Goal: Task Accomplishment & Management: Manage account settings

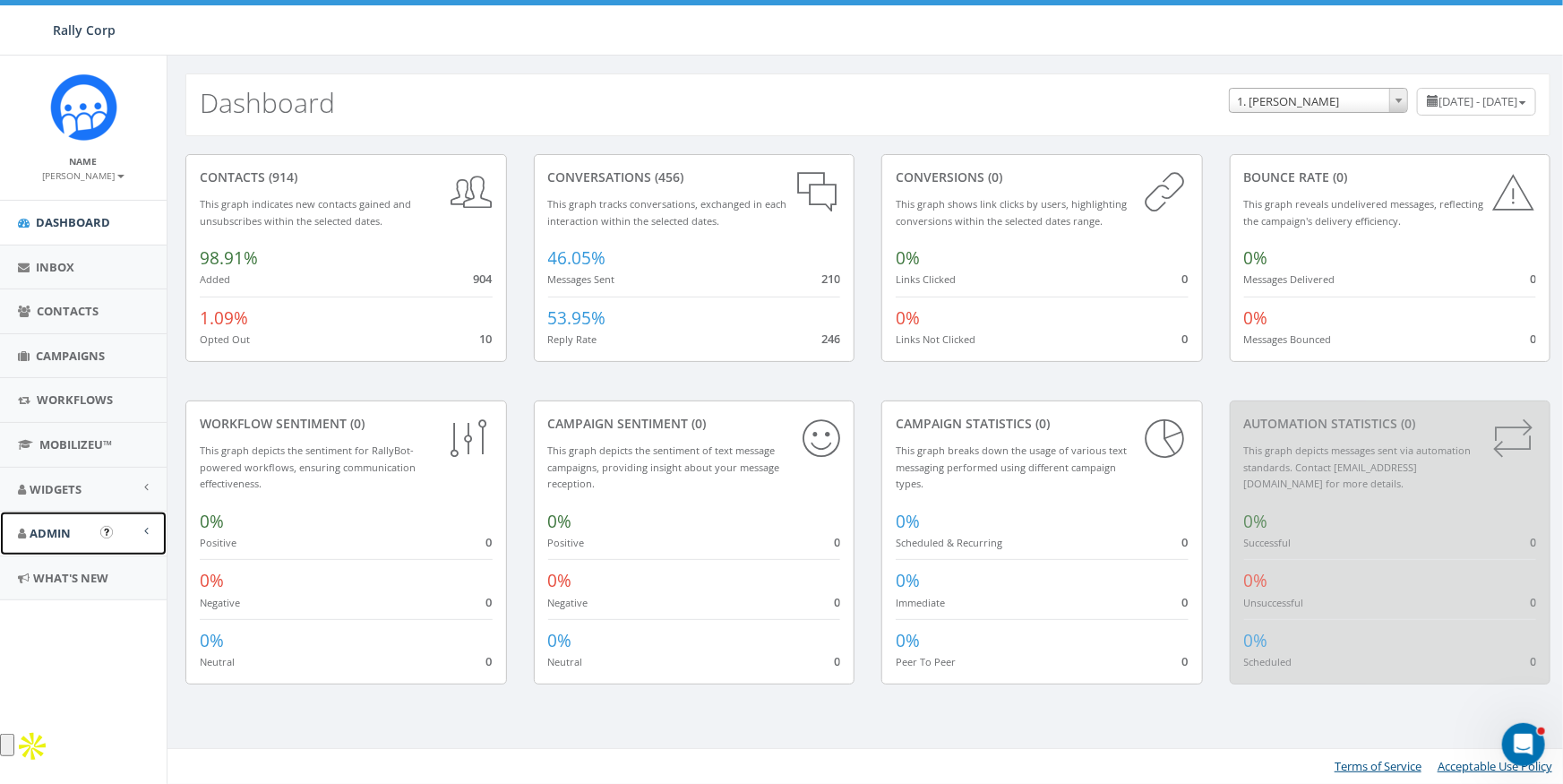
click at [51, 536] on span "Admin" at bounding box center [50, 532] width 41 height 16
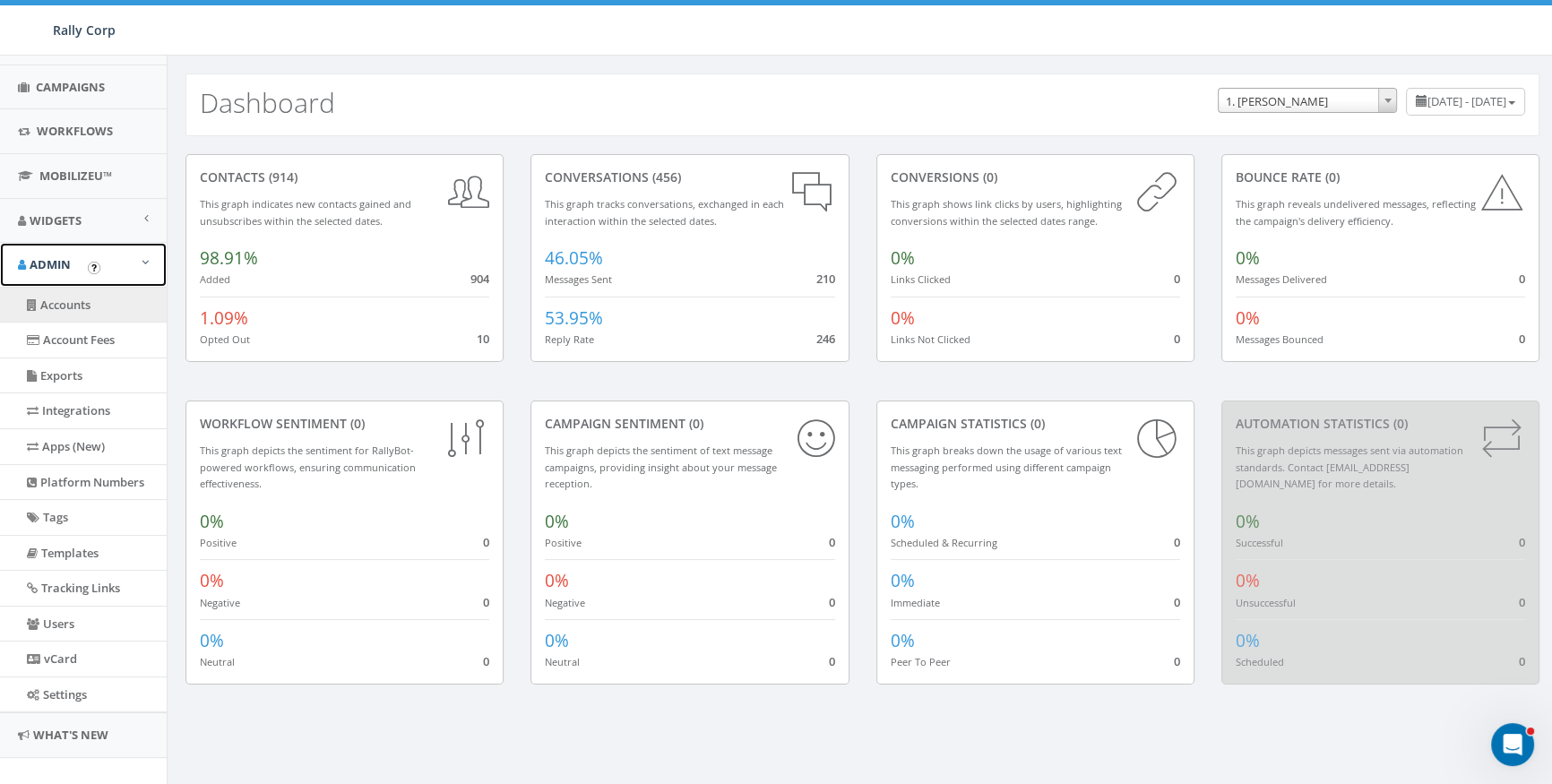
scroll to position [253, 0]
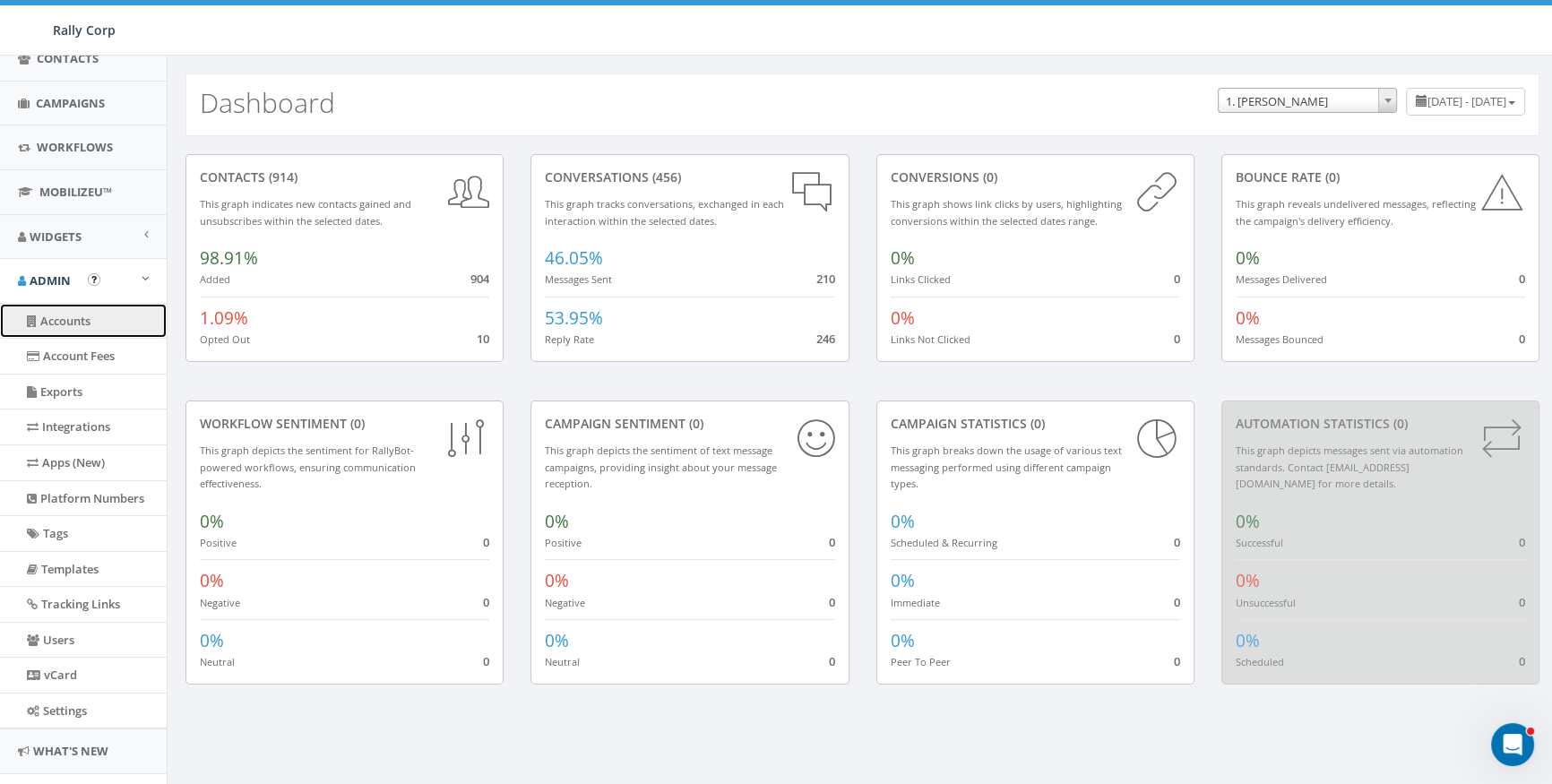
click at [83, 317] on link "Accounts" at bounding box center [83, 320] width 166 height 35
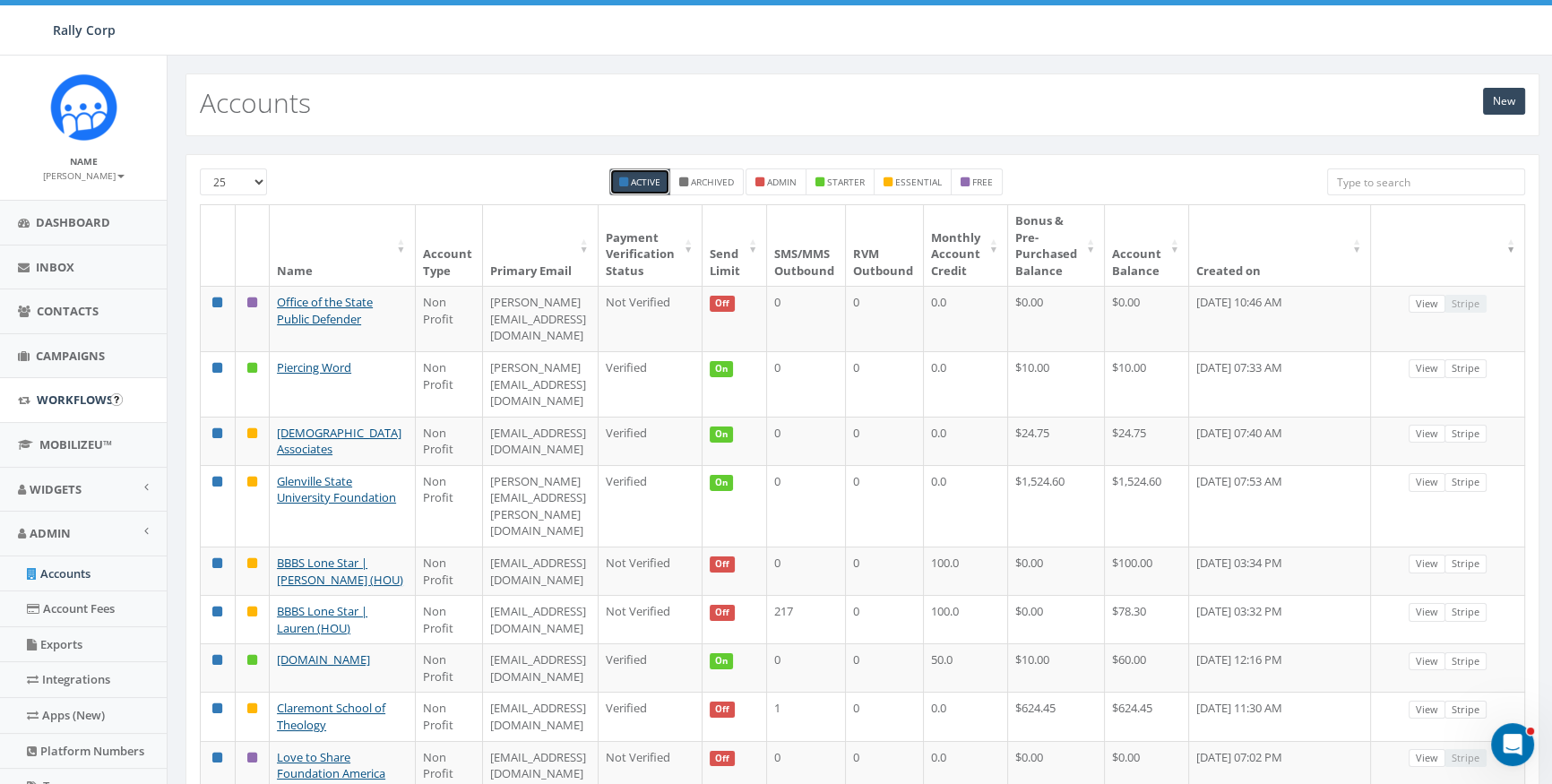
scroll to position [128, 0]
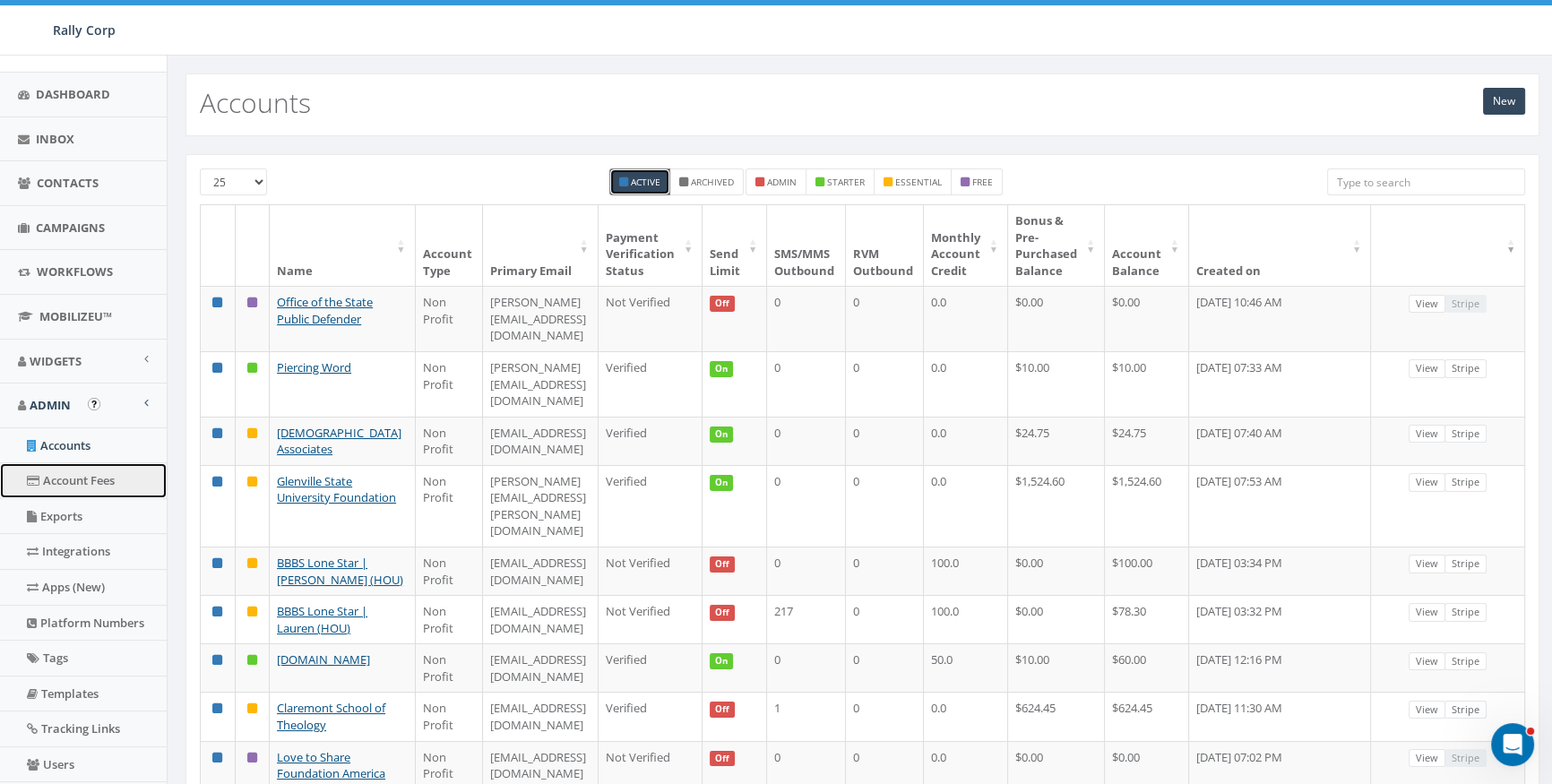
click at [78, 478] on link "Account Fees" at bounding box center [83, 480] width 166 height 35
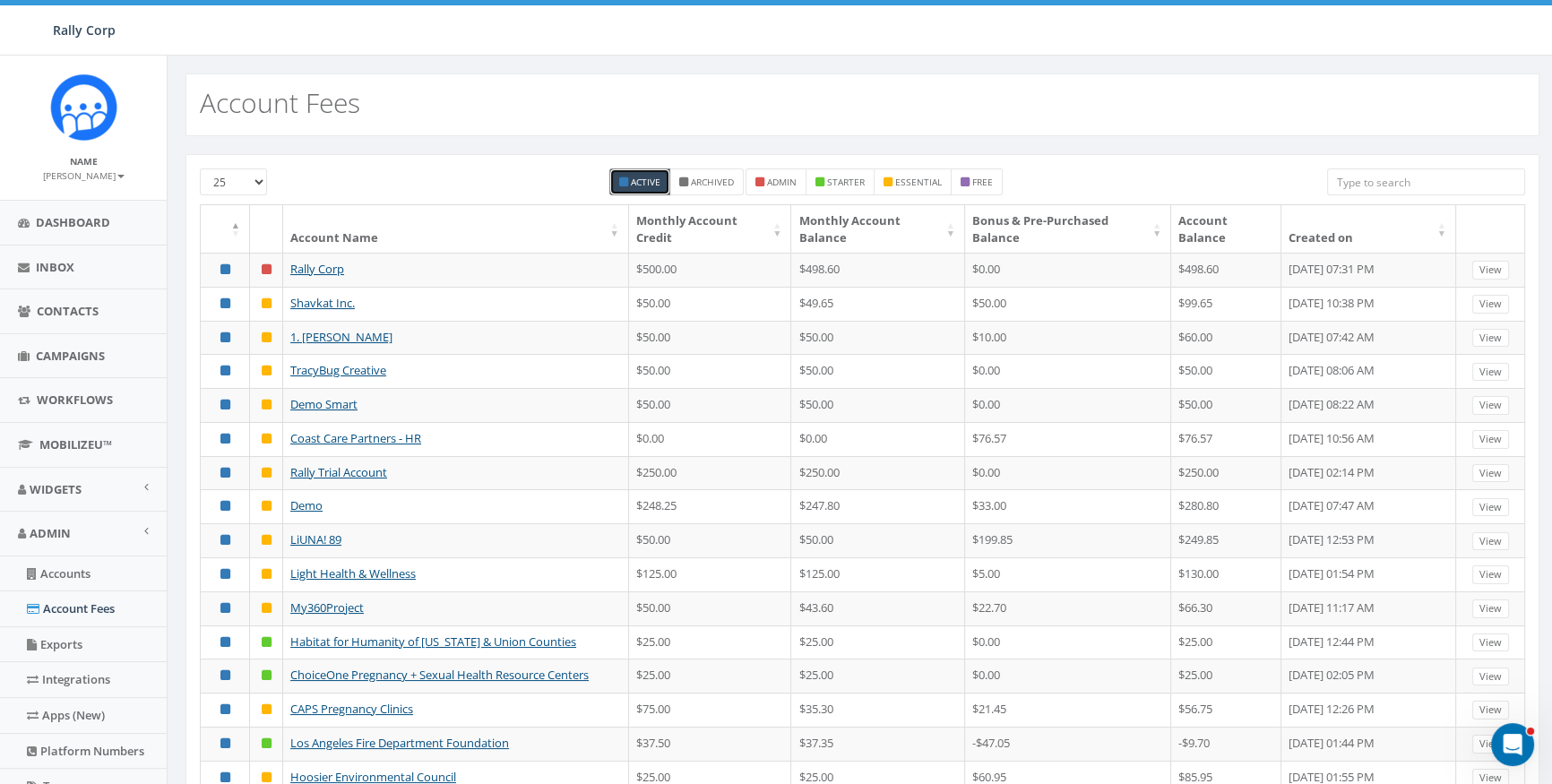
click at [1392, 184] on input "search" at bounding box center [1427, 181] width 199 height 27
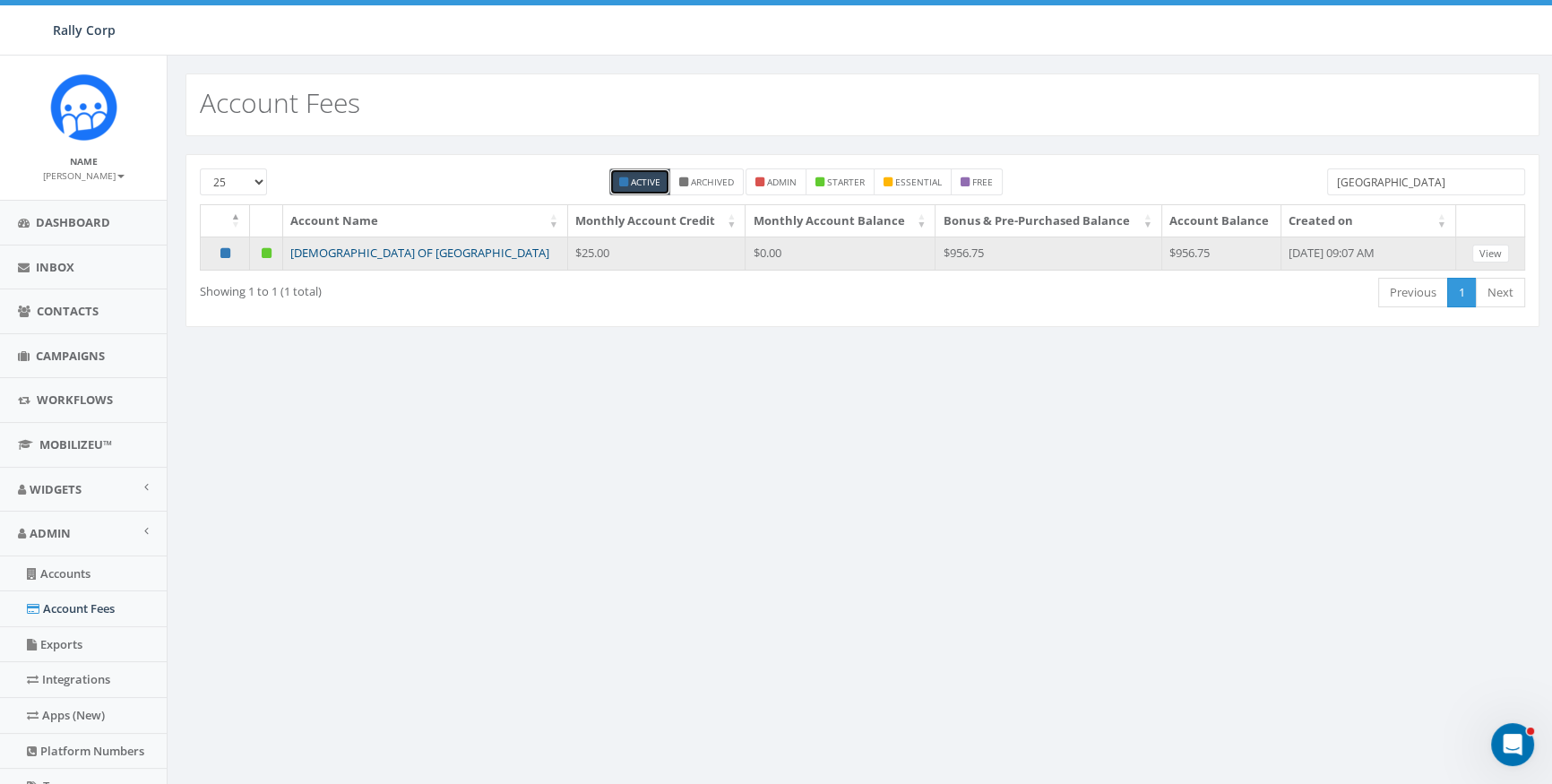
type input "poland"
click at [332, 250] on link "CHABAD OF POLAND" at bounding box center [420, 252] width 259 height 16
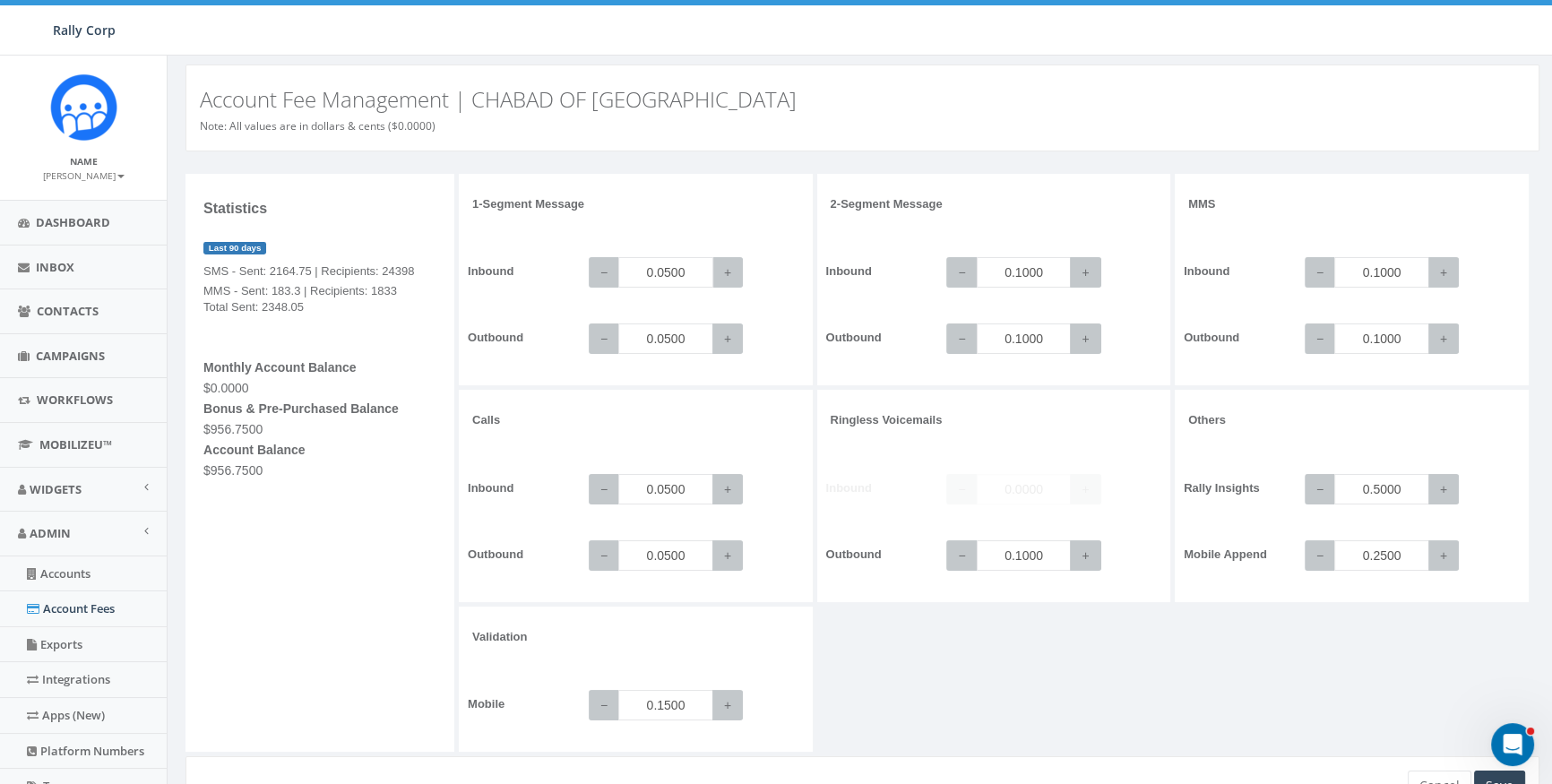
click at [689, 272] on input "0.0500" at bounding box center [665, 272] width 95 height 30
type input "0.0450"
click at [686, 335] on input "0.0500" at bounding box center [665, 338] width 95 height 30
type input "0.0450"
click at [690, 269] on input "0.0450" at bounding box center [665, 272] width 95 height 30
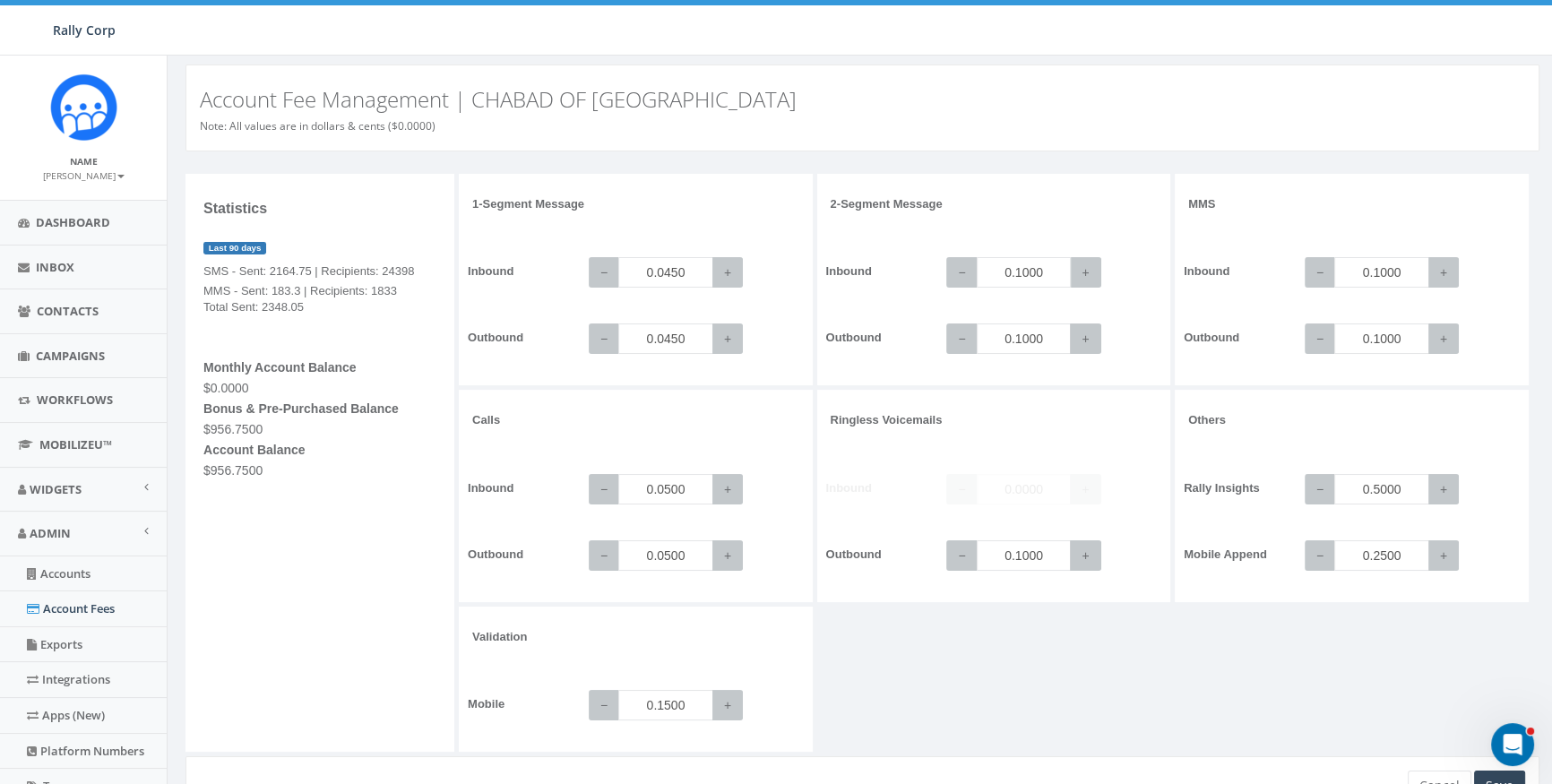
click at [1042, 272] on input "0.1000" at bounding box center [1024, 272] width 95 height 30
type input "0.0800"
click at [1053, 340] on input "0.1000" at bounding box center [1024, 338] width 95 height 30
type input "0.0800"
click at [672, 329] on input "0.0450" at bounding box center [665, 338] width 95 height 30
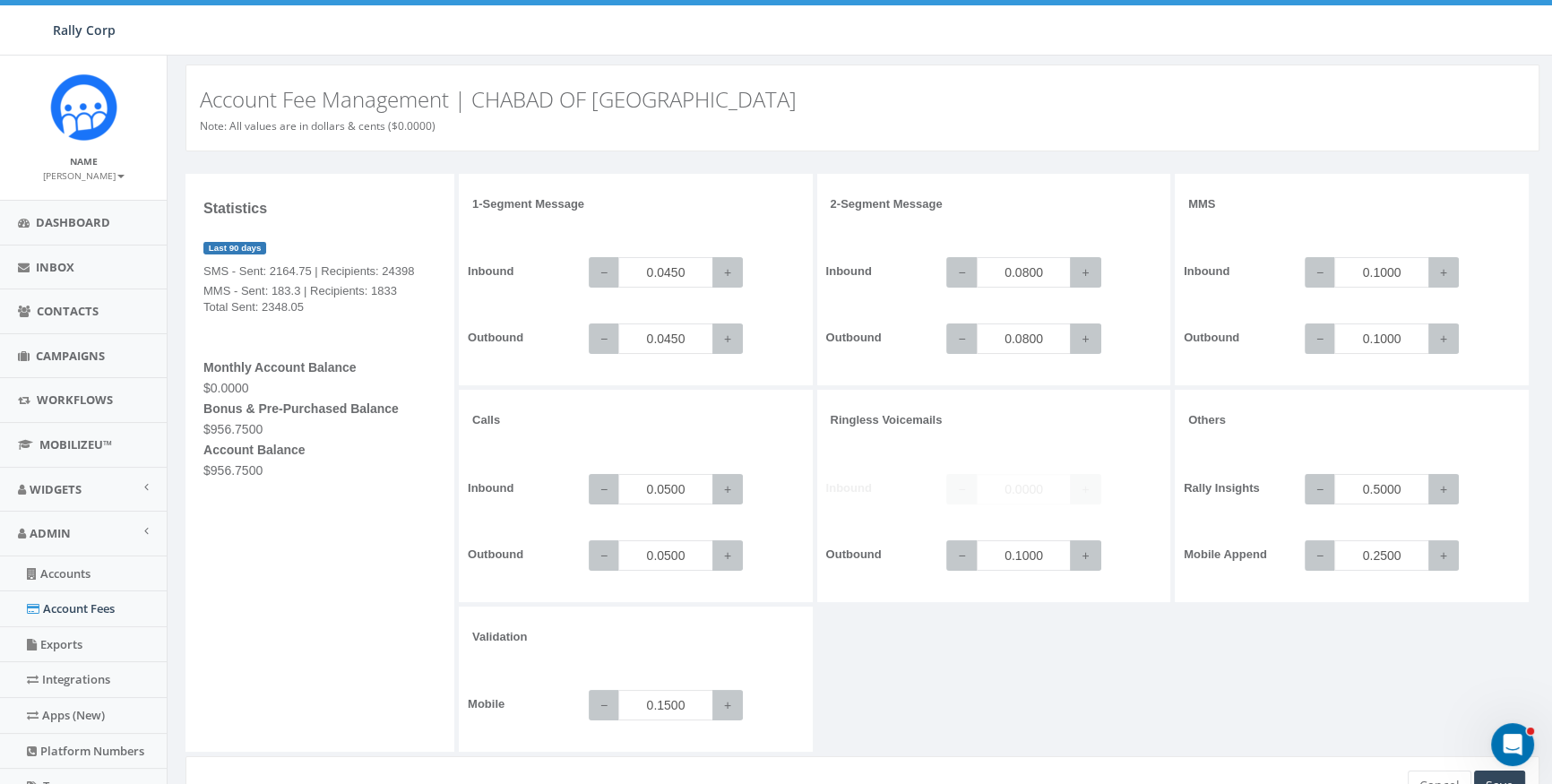
click at [1101, 375] on div "2-Segment Message Inbound − 0.0800 + Outbound − 0.0800 +" at bounding box center [994, 280] width 354 height 212
click at [1405, 266] on input "0.1000" at bounding box center [1381, 272] width 95 height 30
type input "0.0800"
click at [1411, 340] on input "0.1000" at bounding box center [1381, 338] width 95 height 30
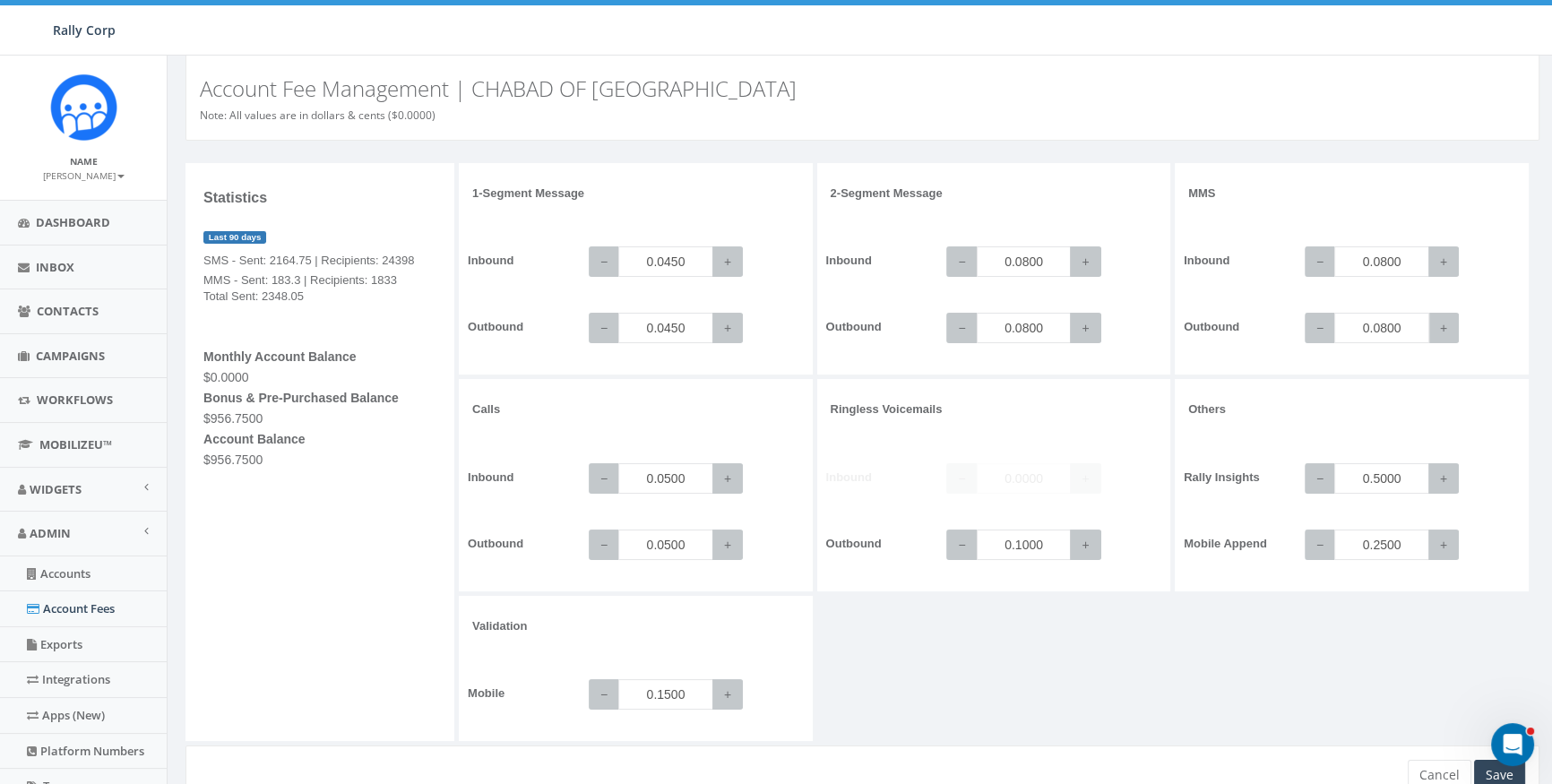
scroll to position [24, 0]
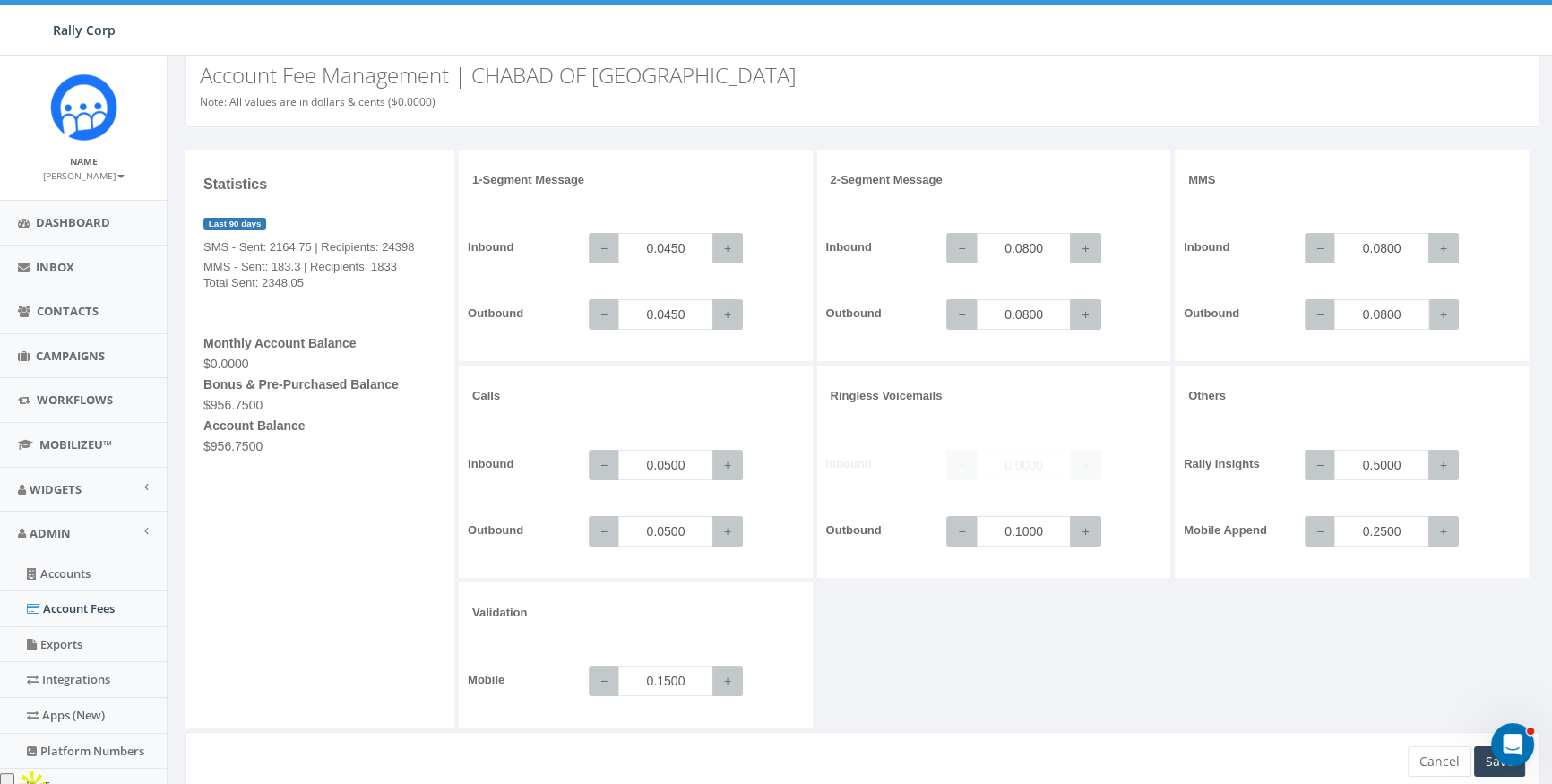
type input "0.0800"
click at [672, 682] on input "0.1500" at bounding box center [665, 681] width 95 height 30
type input "0.1000"
click at [978, 662] on div "1-Segment Message Inbound − 0.0450 + Outbound − 0.0450 + 2-Segment Message Inbo…" at bounding box center [1001, 440] width 1085 height 583
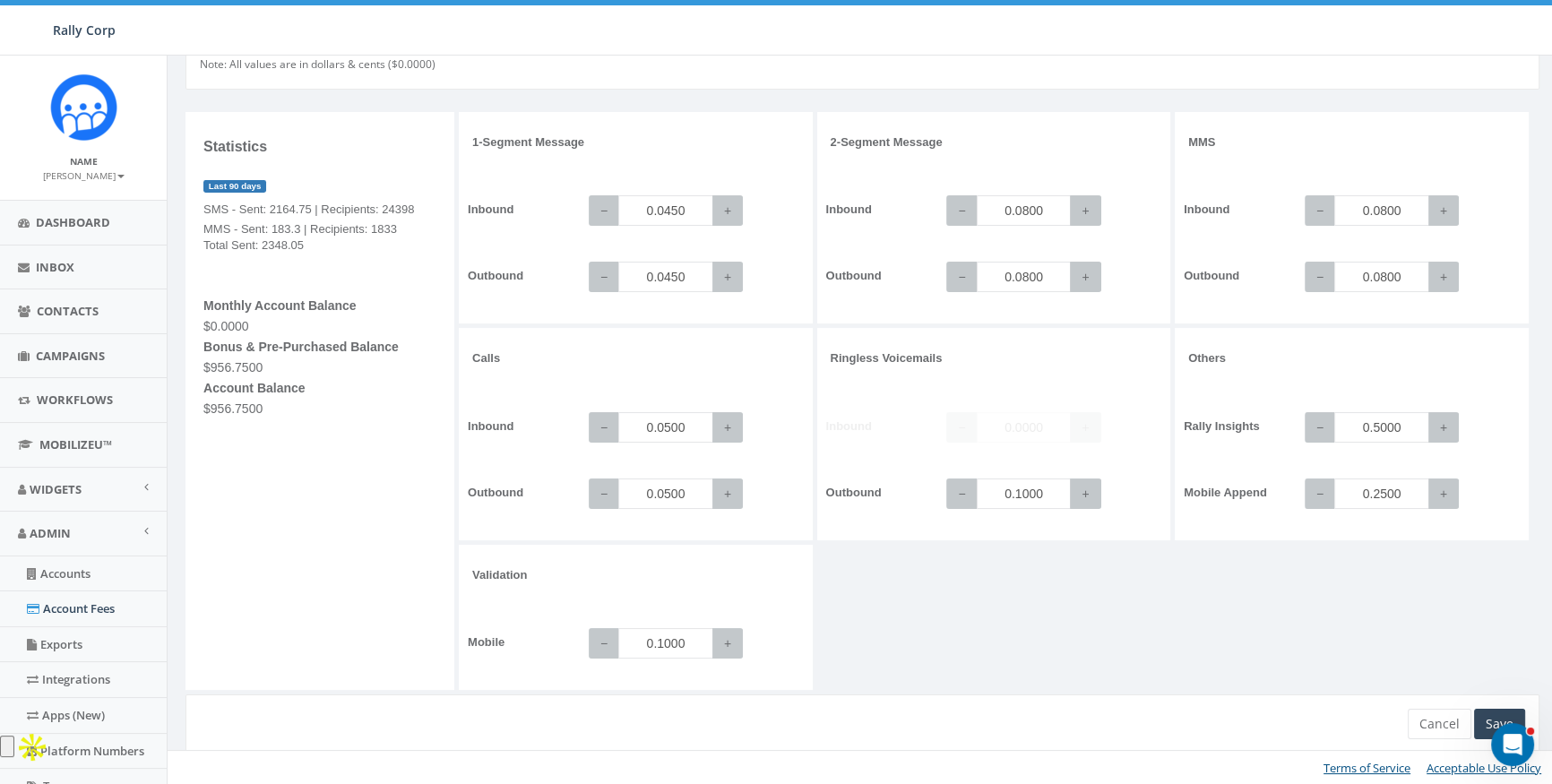
scroll to position [63, 0]
click at [1497, 708] on div "Save" at bounding box center [1499, 723] width 51 height 30
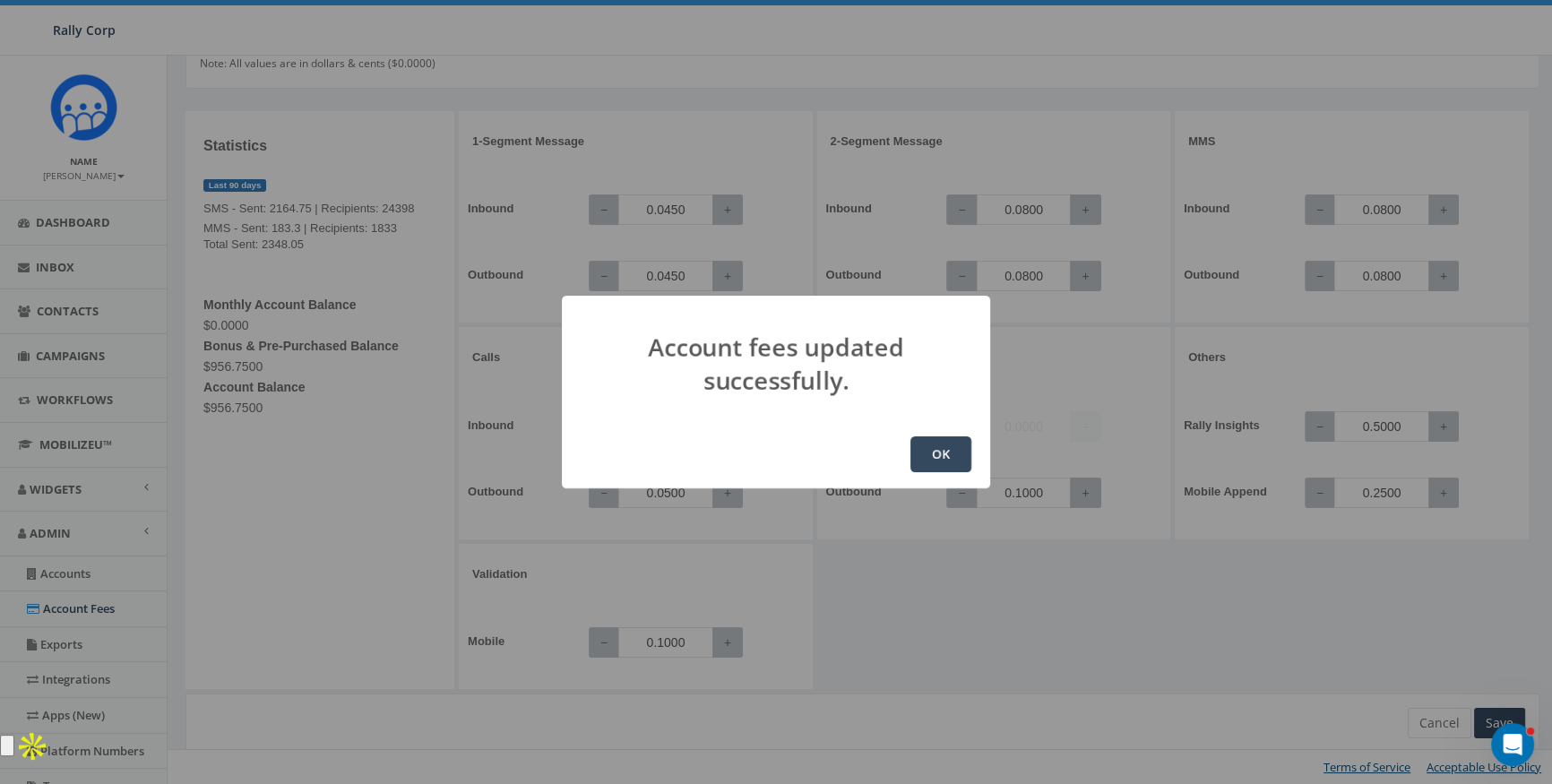
click at [949, 447] on button "OK" at bounding box center [940, 454] width 61 height 36
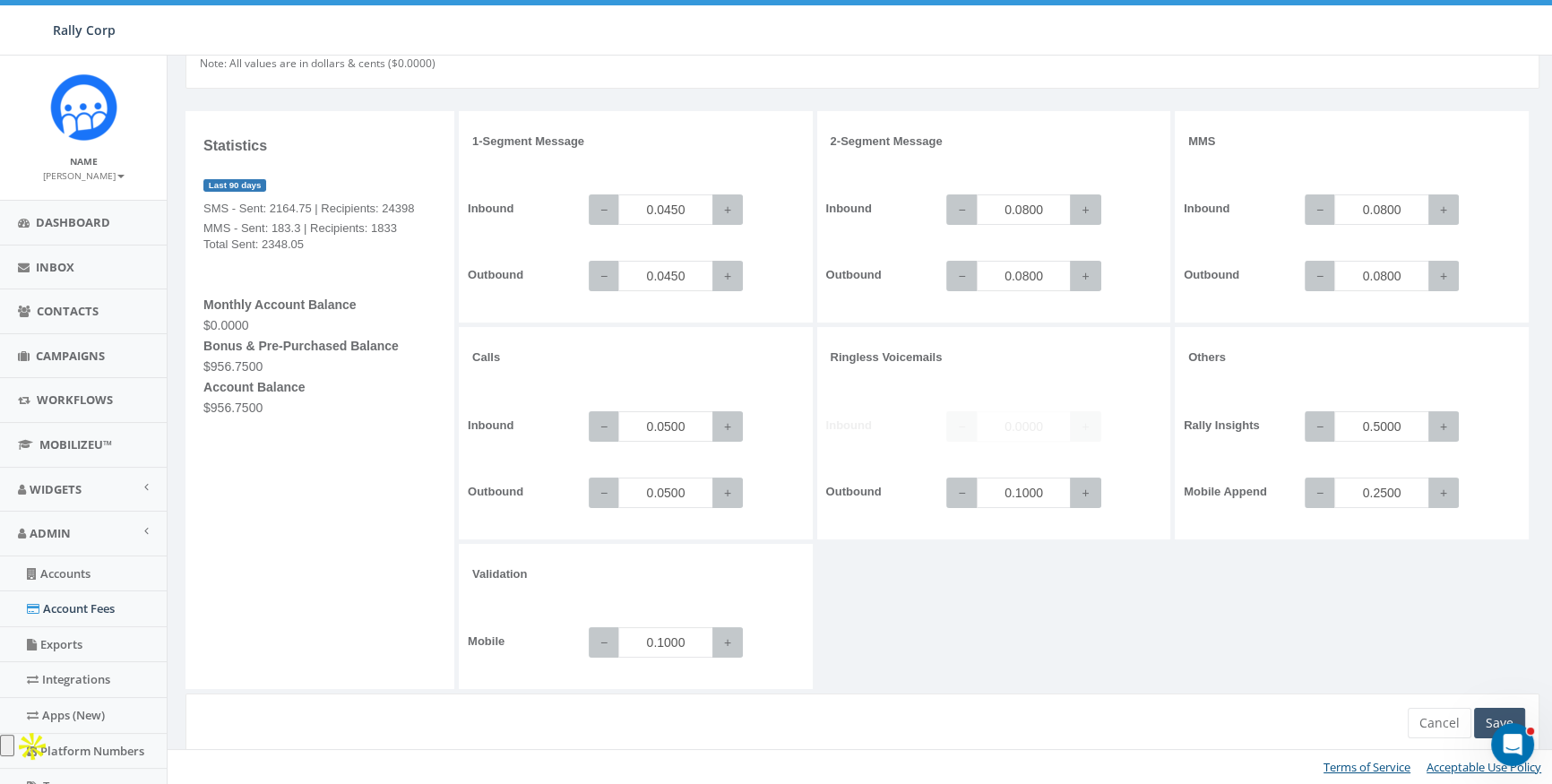
click at [1498, 711] on div "Save" at bounding box center [1499, 723] width 51 height 30
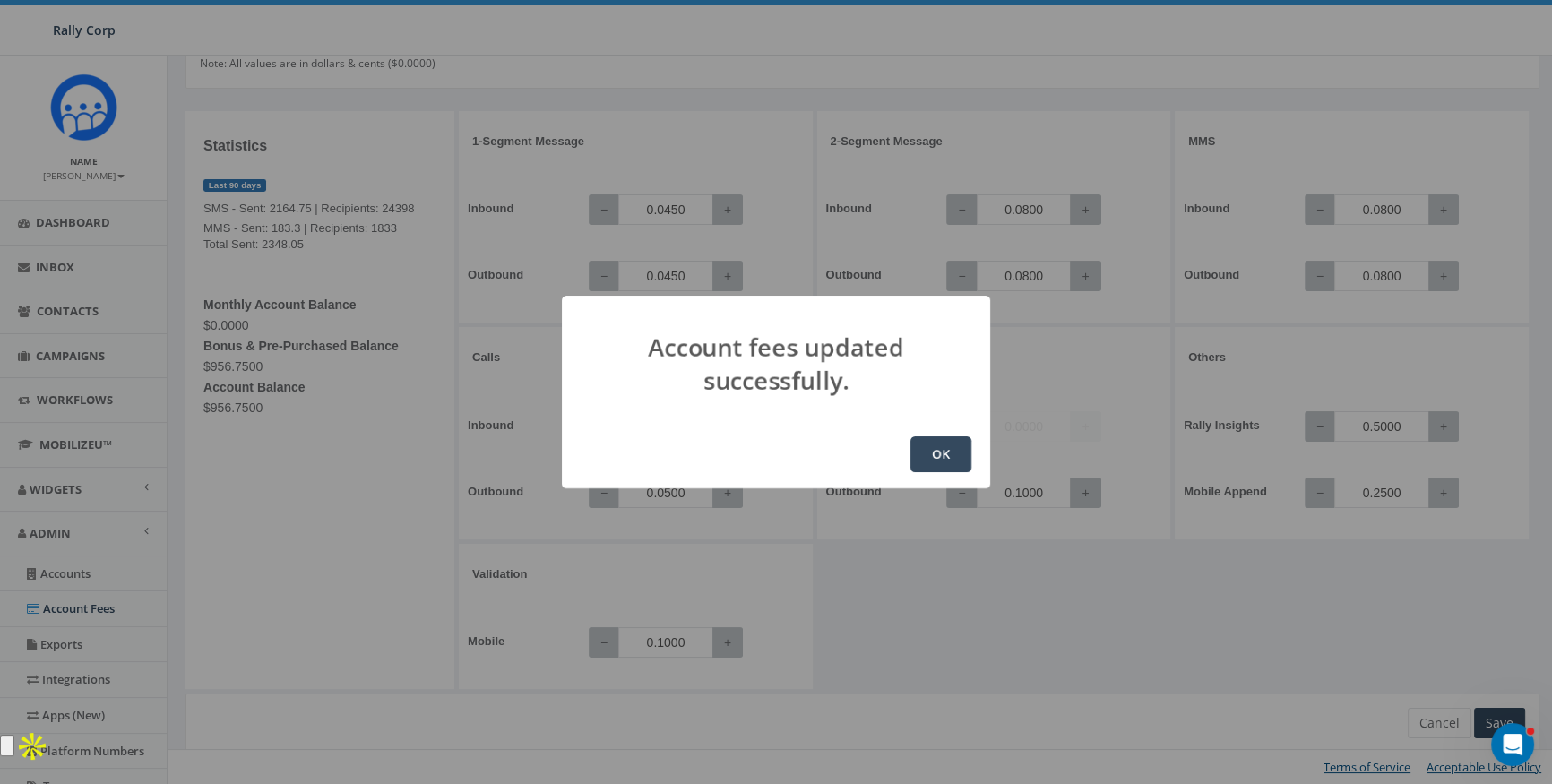
click at [942, 454] on button "OK" at bounding box center [940, 454] width 61 height 36
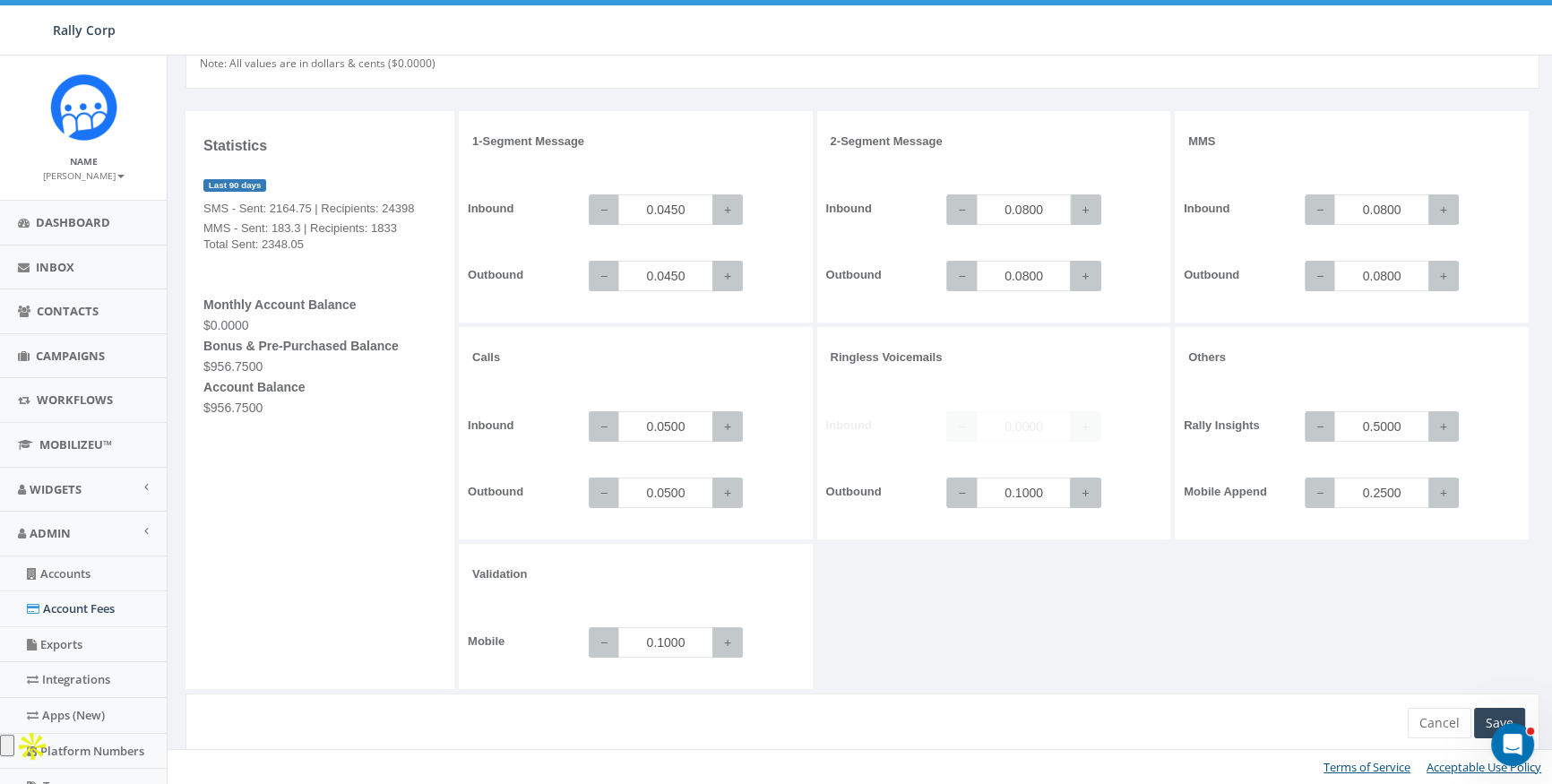
click at [1043, 211] on input "0.0800" at bounding box center [1024, 209] width 95 height 30
type input "0.0900"
click at [1036, 264] on input "0.0800" at bounding box center [1024, 276] width 95 height 30
type input "0.0900"
click at [1402, 213] on input "0.0800" at bounding box center [1381, 209] width 95 height 30
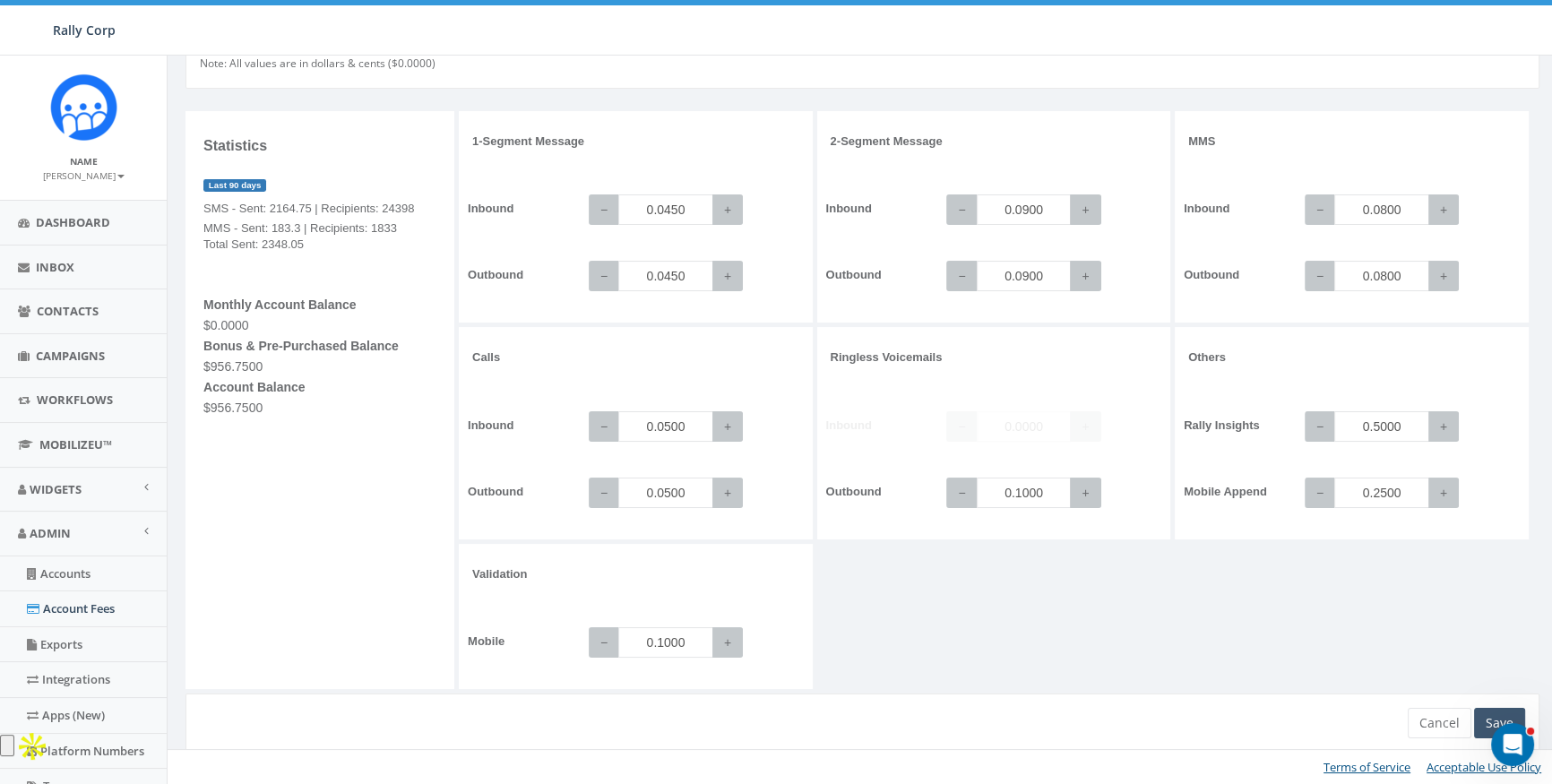
click at [1492, 714] on div "Save" at bounding box center [1499, 723] width 51 height 30
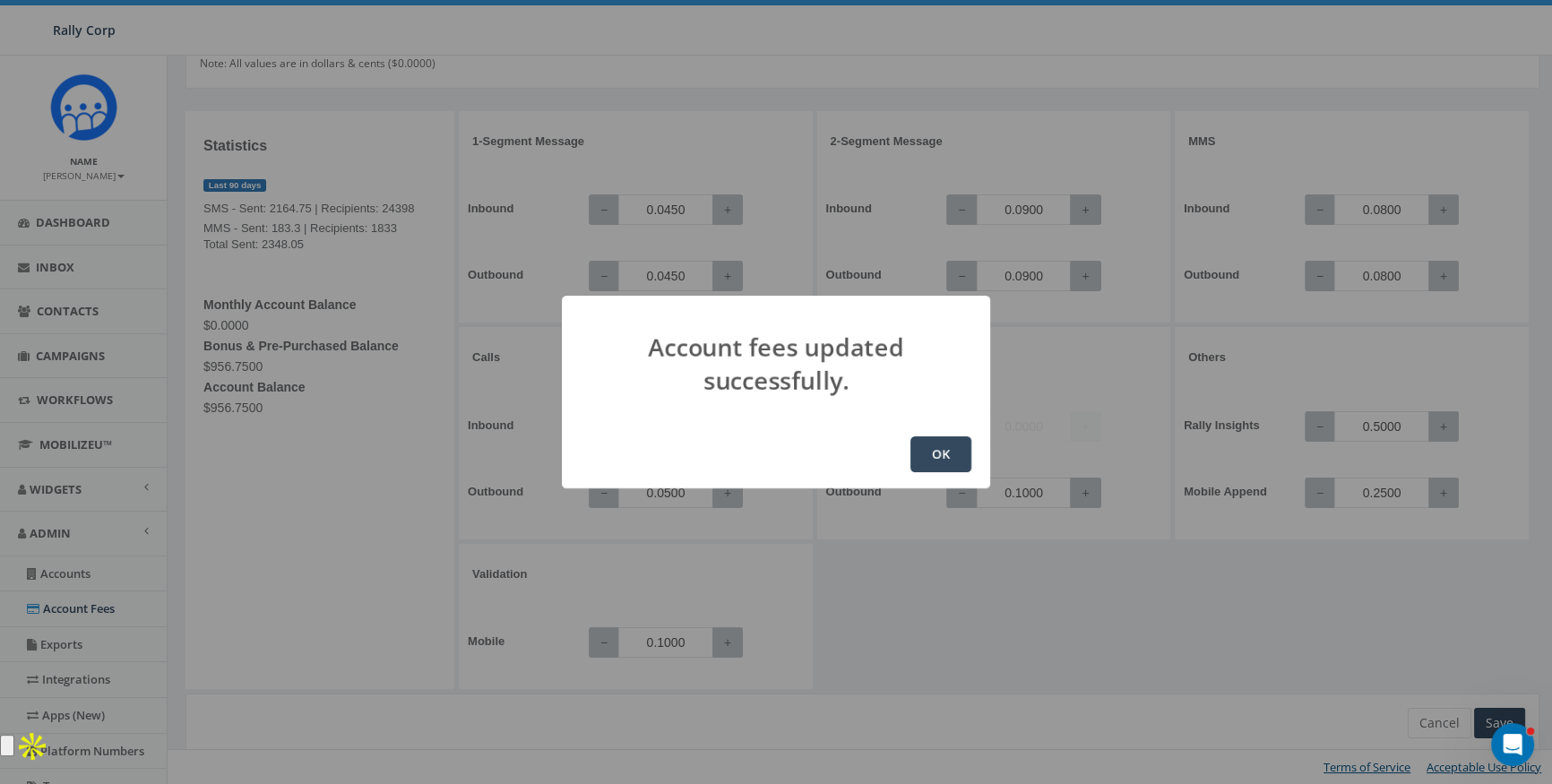
click at [932, 439] on button "OK" at bounding box center [940, 454] width 61 height 36
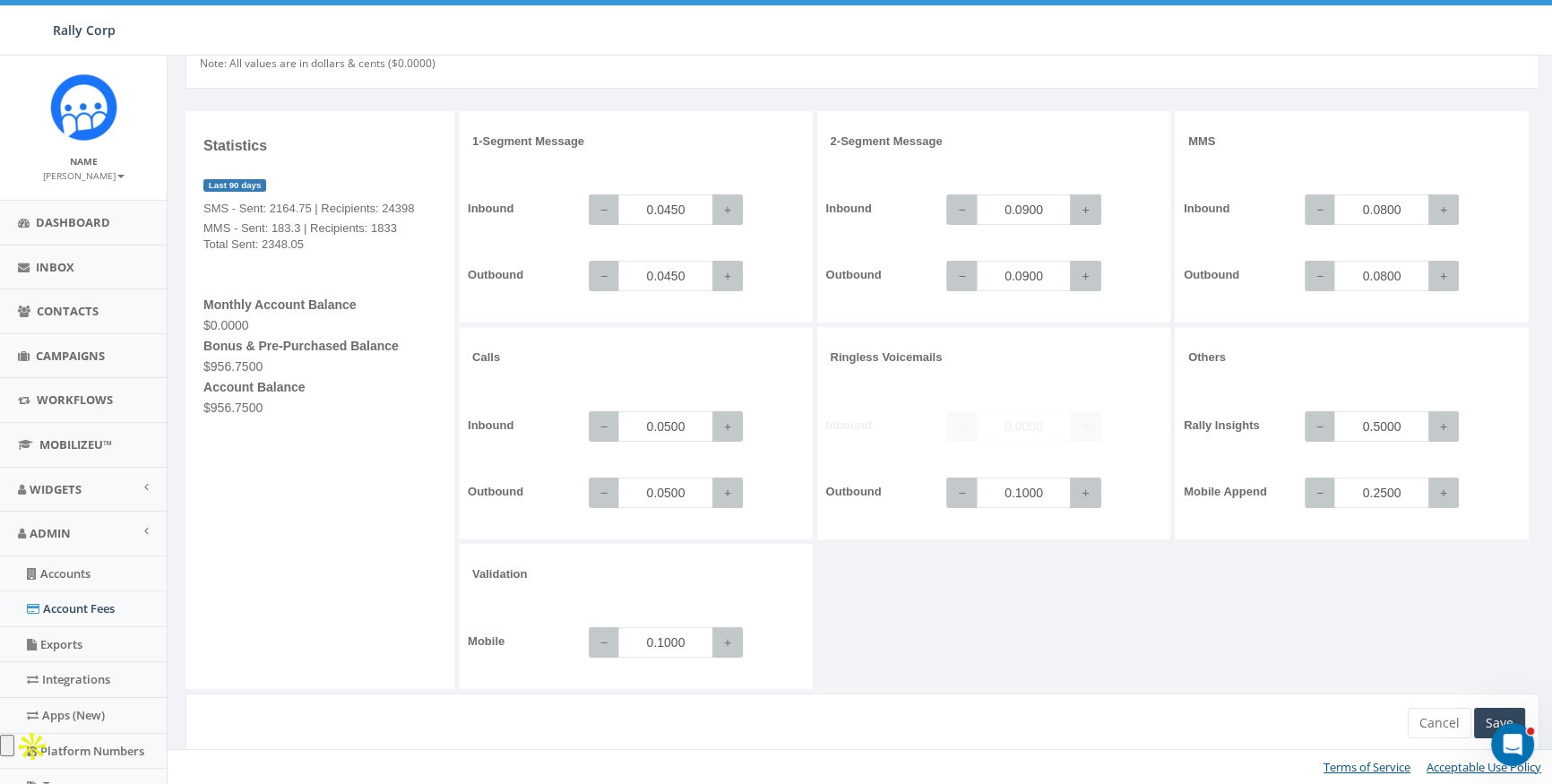
click at [996, 605] on div "1-Segment Message Inbound − 0.0450 + Outbound − 0.0450 + 2-Segment Message Inbo…" at bounding box center [1001, 402] width 1085 height 583
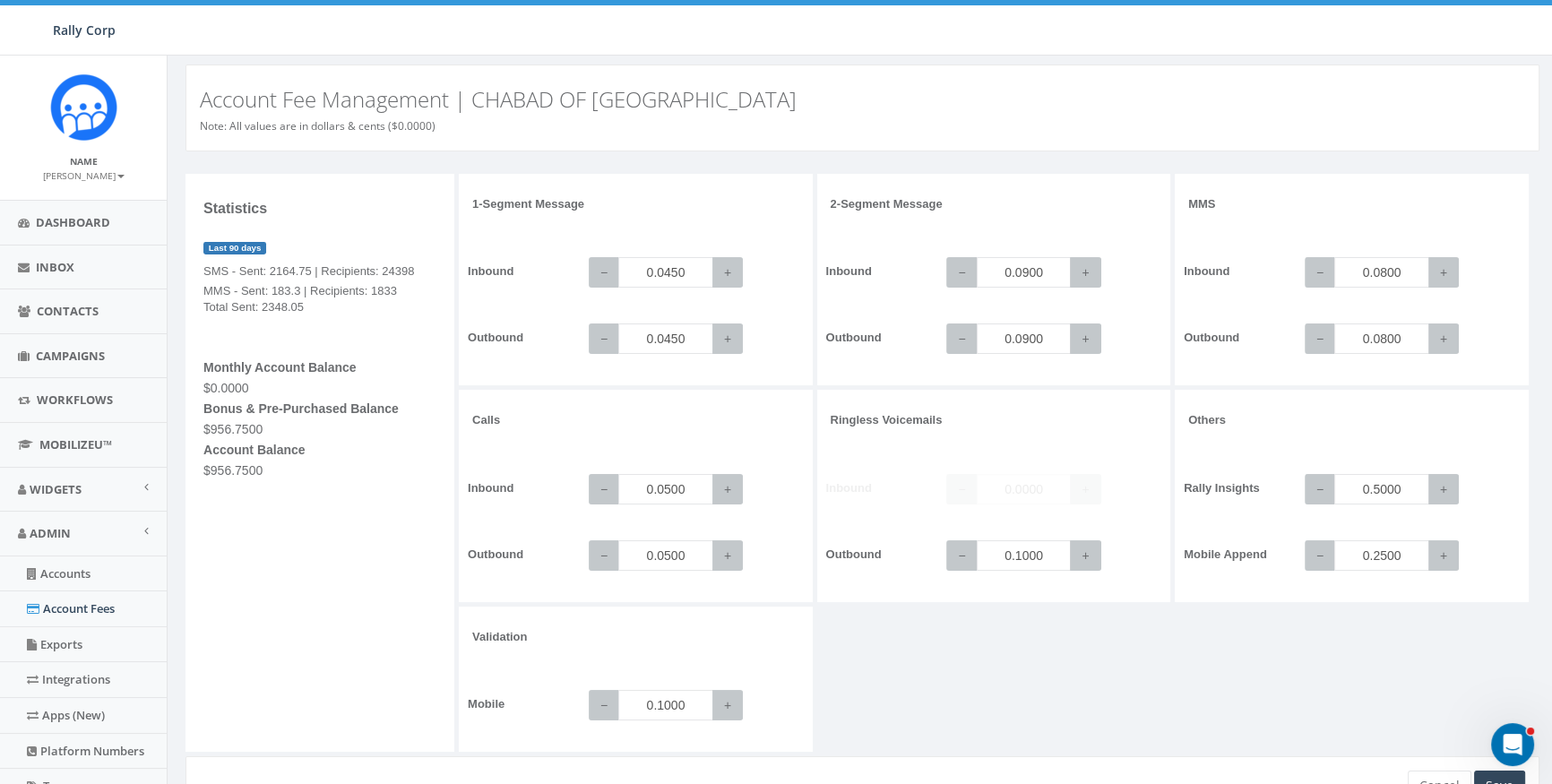
click at [932, 662] on div "1-Segment Message Inbound − 0.0450 + Outbound − 0.0450 + 2-Segment Message Inbo…" at bounding box center [1001, 465] width 1085 height 583
click at [1106, 693] on div "1-Segment Message Inbound − 0.0450 + Outbound − 0.0450 + 2-Segment Message Inbo…" at bounding box center [1001, 465] width 1085 height 583
